Goal: Task Accomplishment & Management: Complete application form

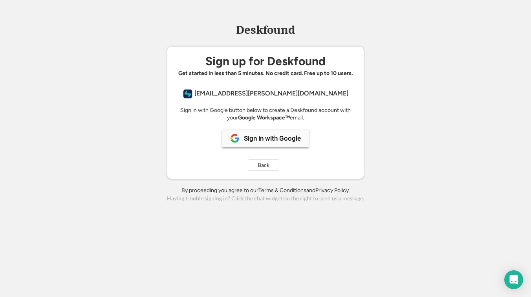
click at [266, 140] on div "Sign in with Google" at bounding box center [272, 138] width 57 height 7
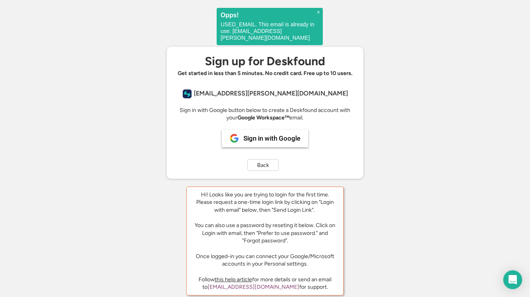
scroll to position [16, 0]
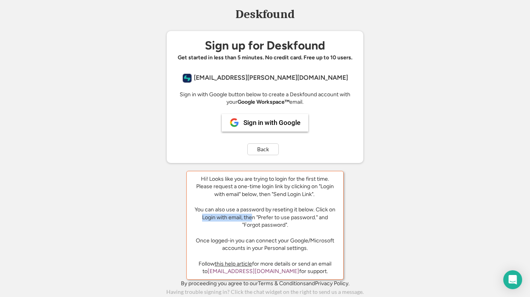
drag, startPoint x: 201, startPoint y: 217, endPoint x: 251, endPoint y: 216, distance: 49.5
click at [251, 216] on div "Hi! Looks like you are trying to login for the first time. Please request a one…" at bounding box center [265, 213] width 145 height 77
click at [268, 219] on div "Hi! Looks like you are trying to login for the first time. Please request a one…" at bounding box center [265, 213] width 145 height 77
click at [276, 123] on div "Sign in with Google" at bounding box center [271, 122] width 57 height 7
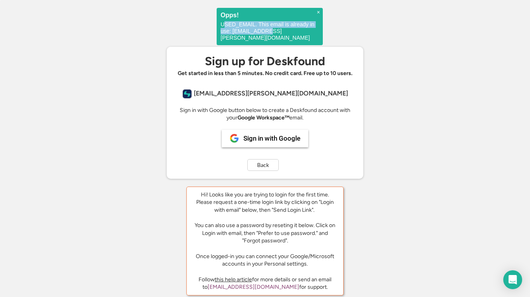
drag, startPoint x: 223, startPoint y: 24, endPoint x: 287, endPoint y: 33, distance: 64.4
click at [287, 33] on p "USED_EMAIL. This email is already in use: yi@ostrom.de" at bounding box center [269, 31] width 98 height 20
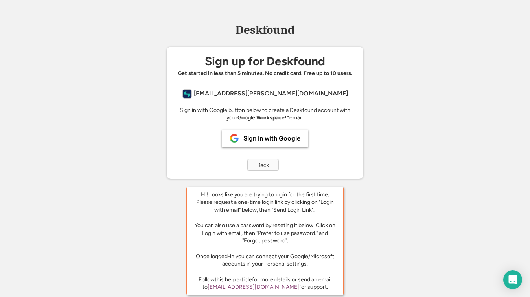
click at [269, 166] on button "Back" at bounding box center [262, 165] width 31 height 12
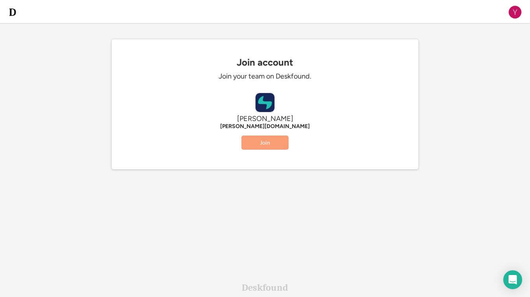
click at [273, 143] on button "Join" at bounding box center [264, 143] width 47 height 14
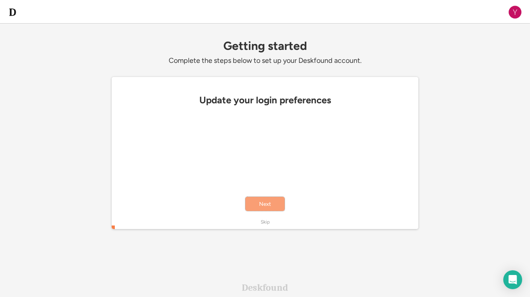
click at [275, 205] on button "Next" at bounding box center [264, 204] width 39 height 14
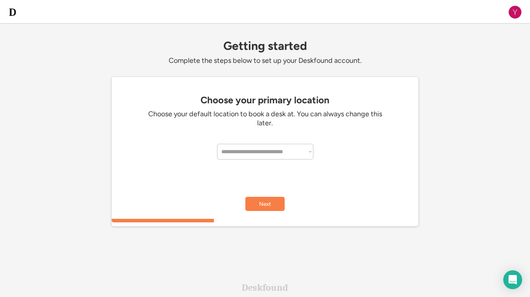
click at [286, 154] on select "**********" at bounding box center [265, 152] width 96 height 16
select select "**********"
click at [217, 144] on select "**********" at bounding box center [265, 152] width 96 height 16
click at [275, 210] on button "Next" at bounding box center [264, 204] width 39 height 14
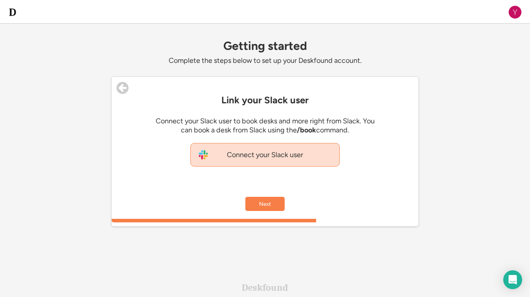
click at [318, 159] on div "Connect your Slack user" at bounding box center [264, 155] width 149 height 24
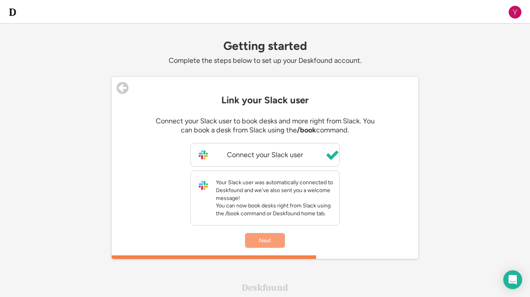
click at [274, 246] on button "Next" at bounding box center [264, 240] width 39 height 14
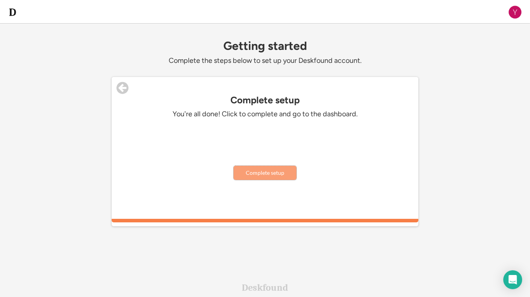
click at [273, 173] on button "Complete setup" at bounding box center [264, 173] width 63 height 14
